Goal: Information Seeking & Learning: Learn about a topic

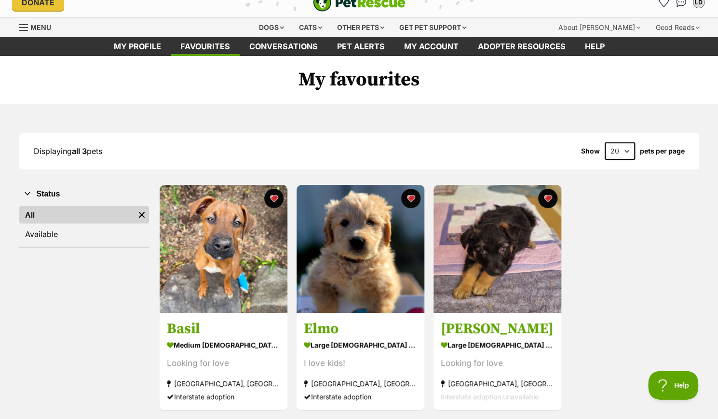
scroll to position [96, 0]
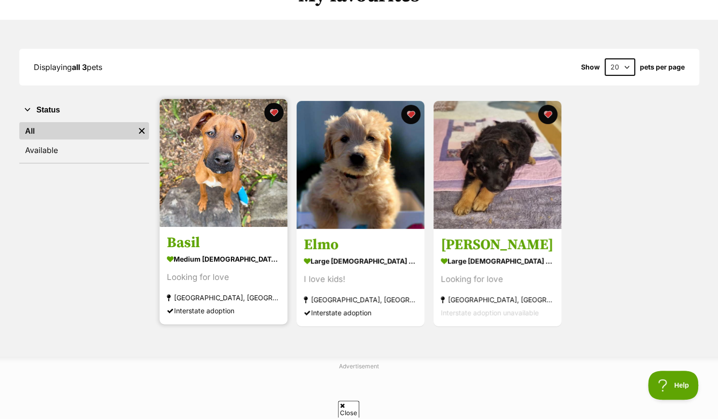
drag, startPoint x: 244, startPoint y: 187, endPoint x: 249, endPoint y: 187, distance: 5.3
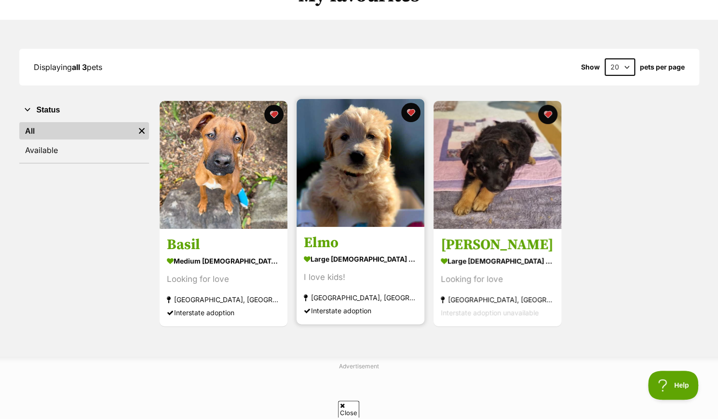
drag, startPoint x: 348, startPoint y: 174, endPoint x: 421, endPoint y: 176, distance: 72.9
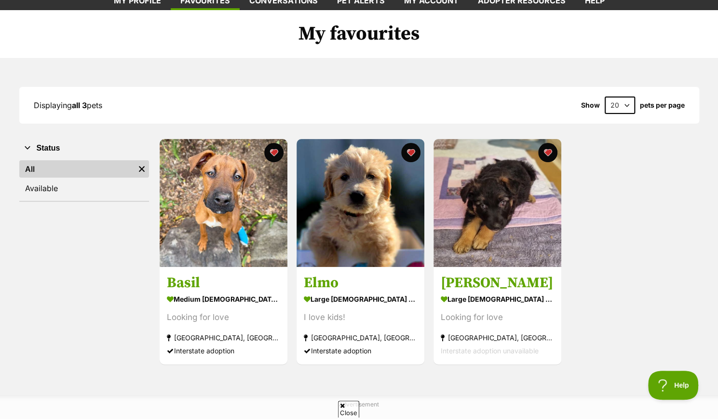
scroll to position [0, 0]
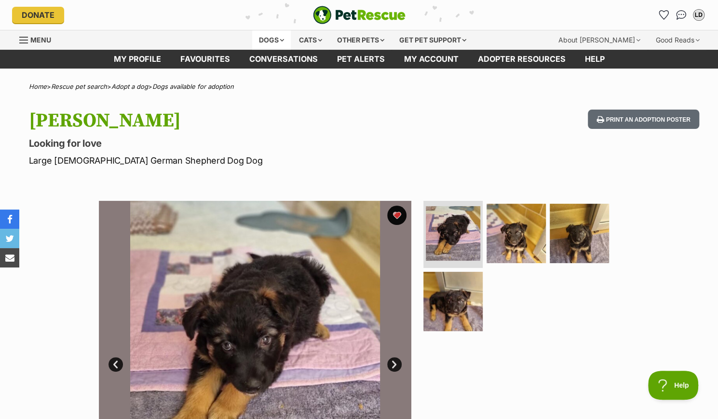
click at [272, 41] on div "Dogs" at bounding box center [271, 39] width 39 height 19
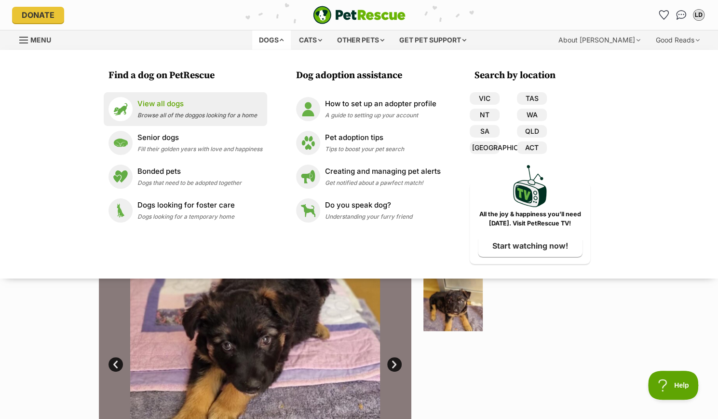
click at [159, 114] on span "Browse all of the doggos looking for a home" at bounding box center [198, 114] width 120 height 7
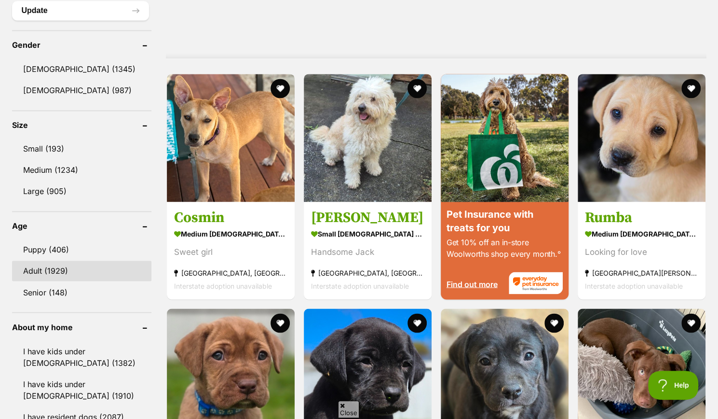
scroll to position [820, 0]
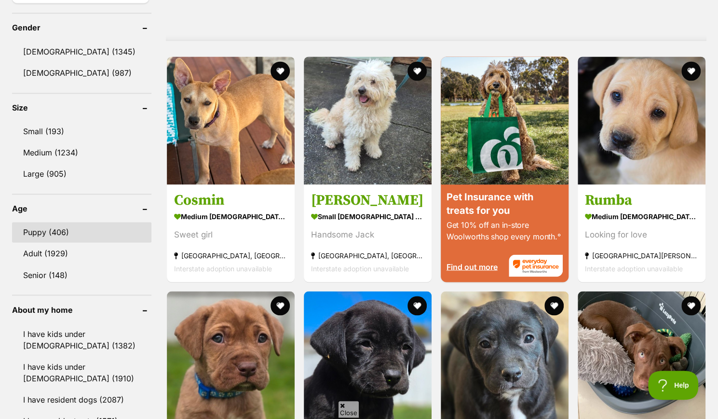
click at [58, 232] on link "Puppy (406)" at bounding box center [81, 232] width 139 height 20
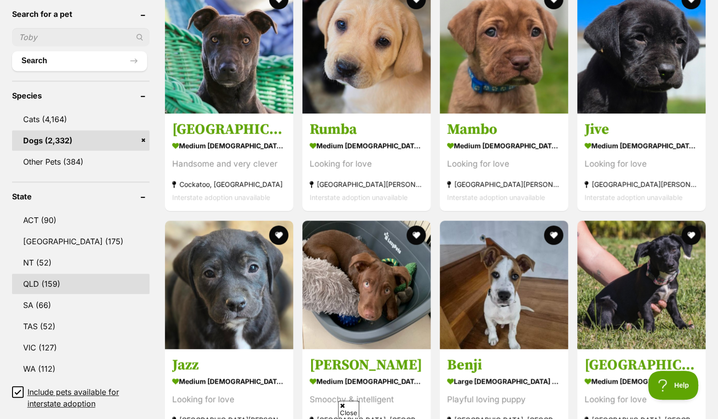
scroll to position [386, 0]
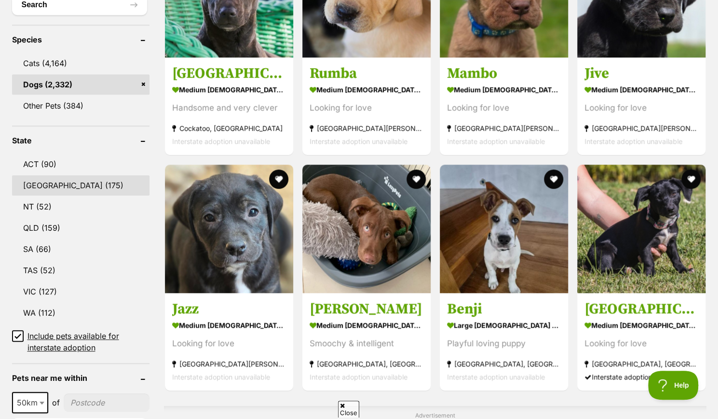
click at [56, 190] on link "[GEOGRAPHIC_DATA] (175)" at bounding box center [81, 185] width 138 height 20
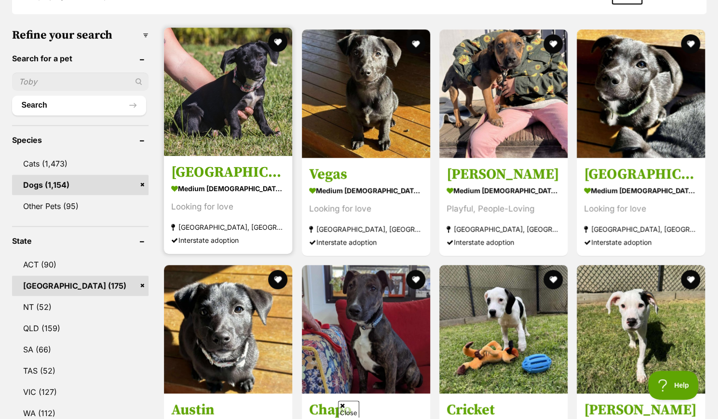
scroll to position [289, 0]
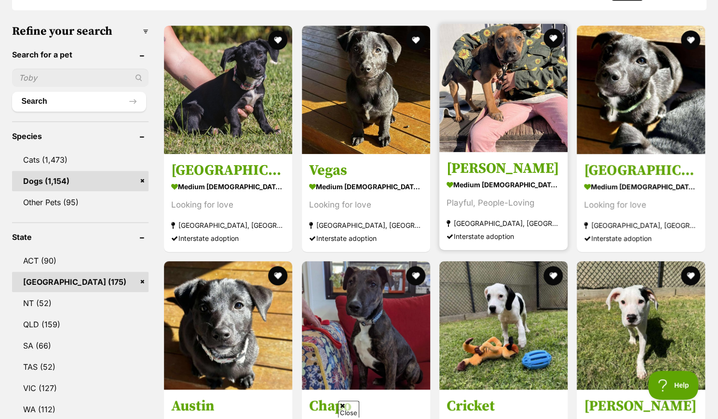
drag, startPoint x: 372, startPoint y: 105, endPoint x: 470, endPoint y: 91, distance: 98.9
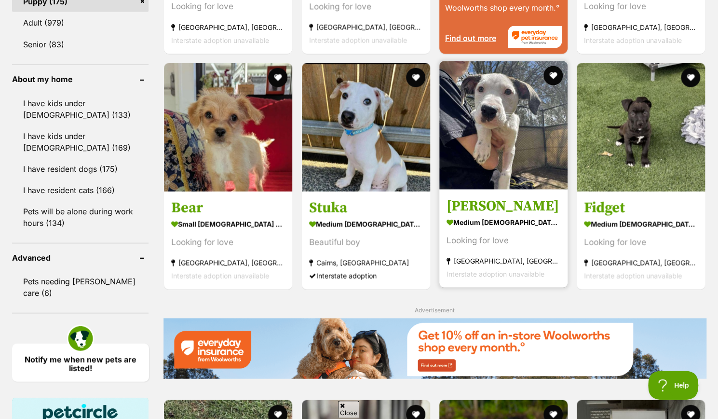
scroll to position [1061, 0]
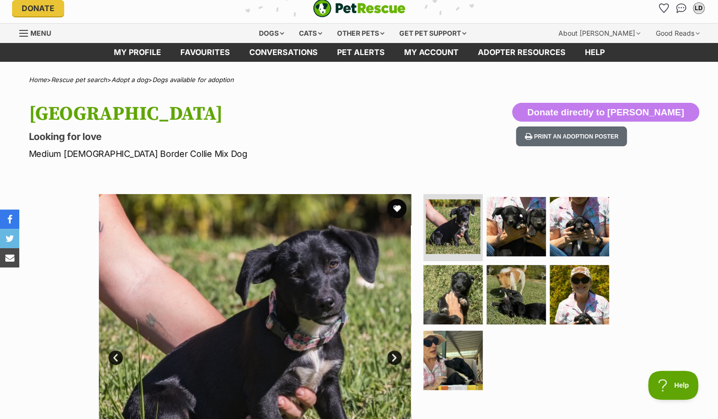
scroll to position [96, 0]
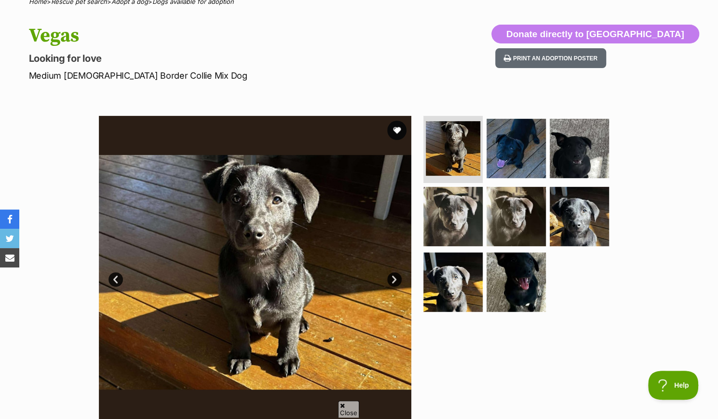
scroll to position [48, 0]
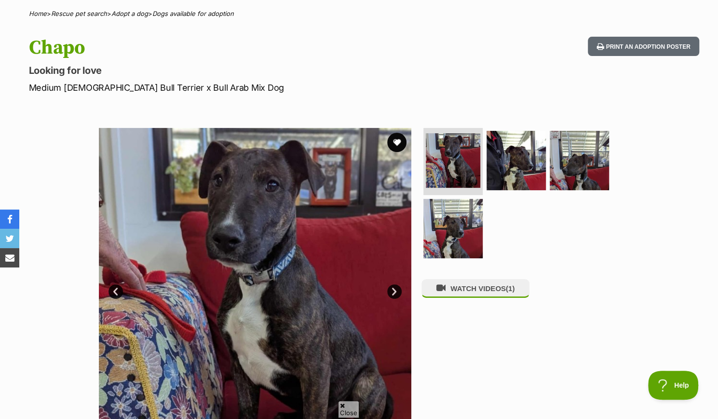
scroll to position [48, 0]
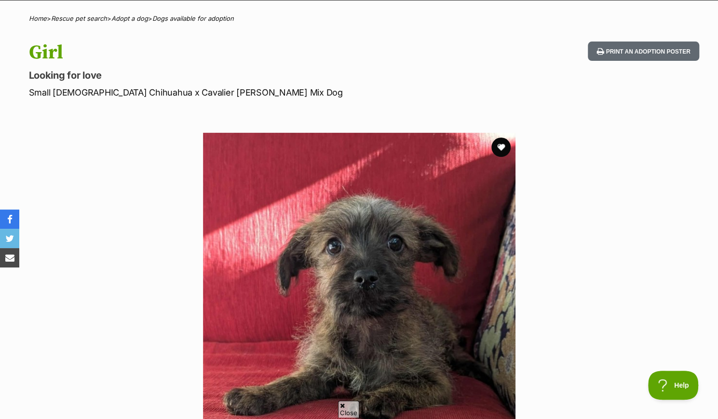
scroll to position [48, 0]
